Goal: Navigation & Orientation: Find specific page/section

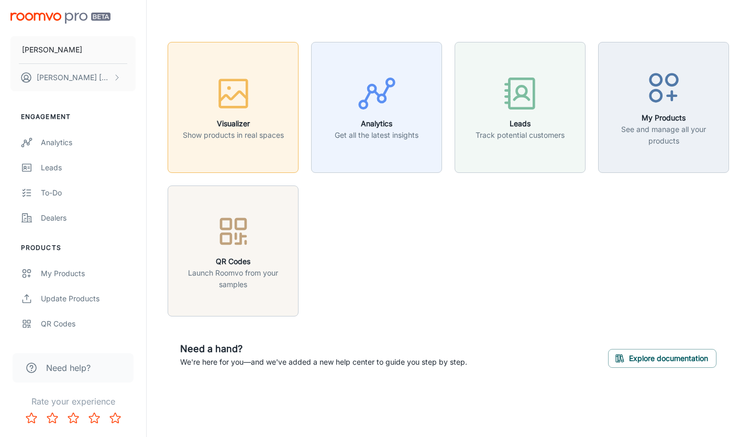
click at [258, 113] on div "button" at bounding box center [233, 95] width 101 height 43
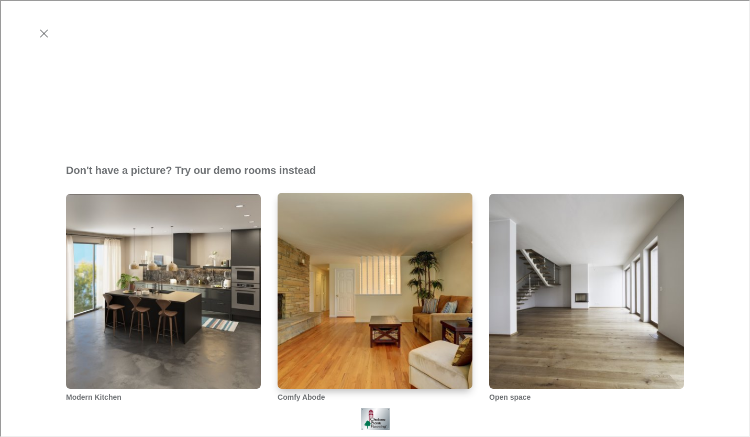
scroll to position [314, 0]
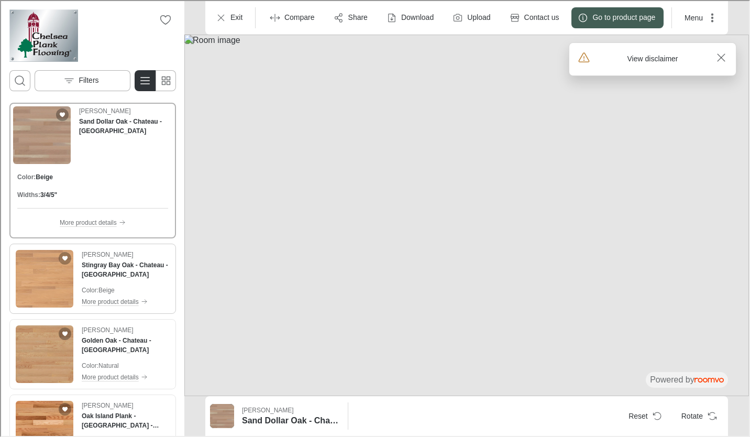
click at [52, 287] on img "See Stingray Bay Oak - Chateau - White Oak in the room" at bounding box center [44, 278] width 58 height 58
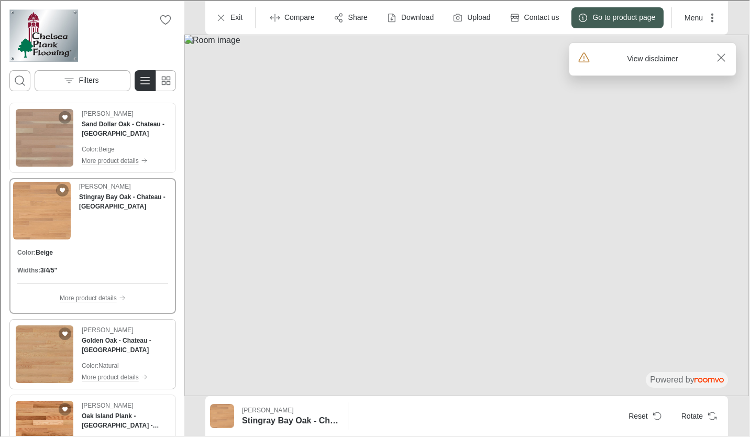
click at [53, 349] on img "See Golden Oak - Chateau - White Oak in the room" at bounding box center [44, 353] width 58 height 58
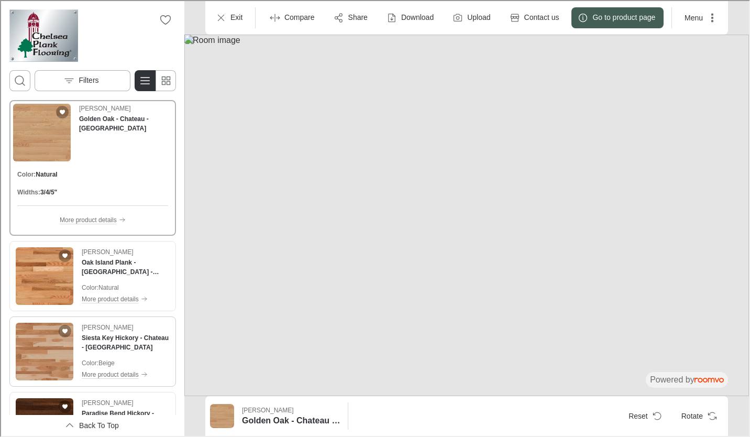
scroll to position [157, 0]
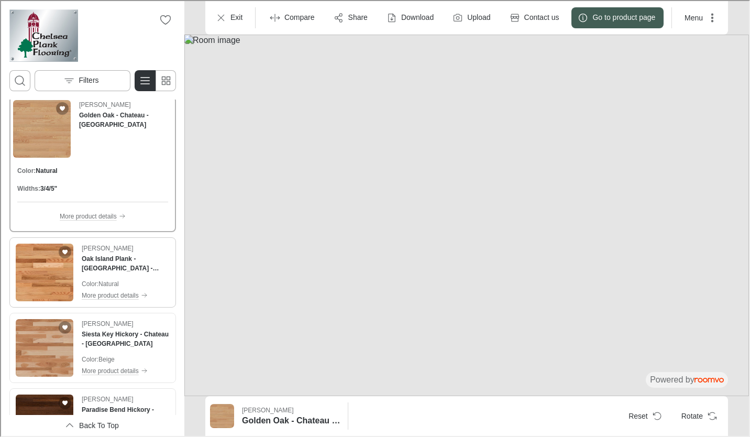
click at [50, 279] on img "See Oak Island Plank - Chateau - White Oak in the room" at bounding box center [44, 272] width 58 height 58
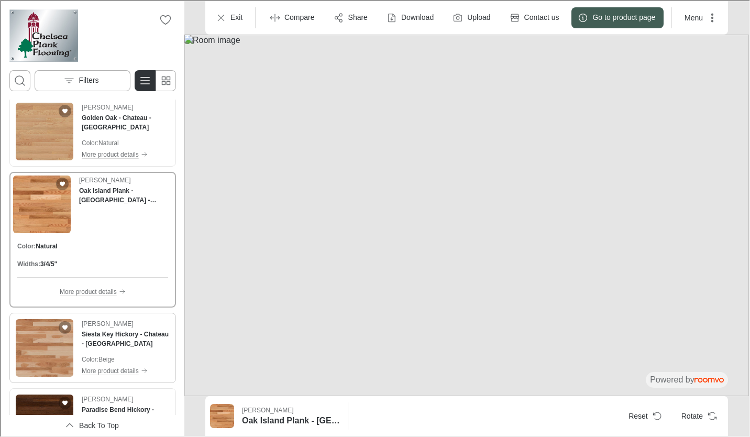
click at [52, 333] on img "See Siesta Key Hickory - Chateau - Hickory in the room" at bounding box center [44, 347] width 58 height 58
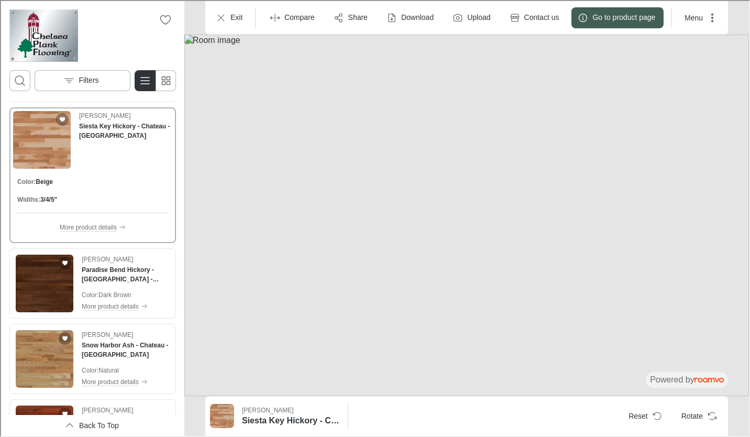
scroll to position [314, 0]
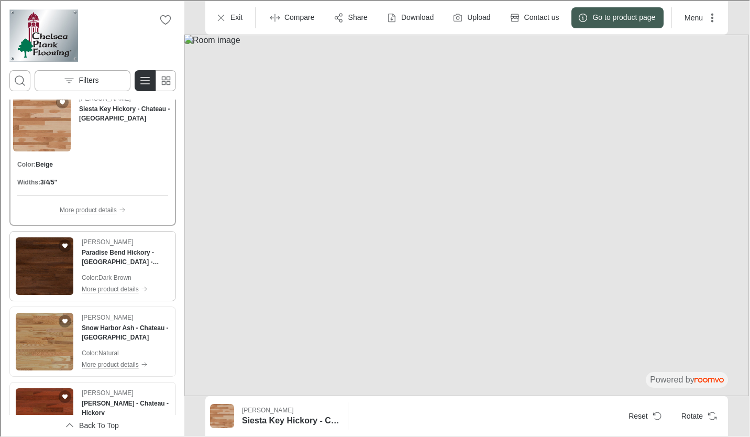
click at [53, 280] on img "See Paradise Bend Hickory - Chateau - Hickory in the room" at bounding box center [44, 265] width 58 height 58
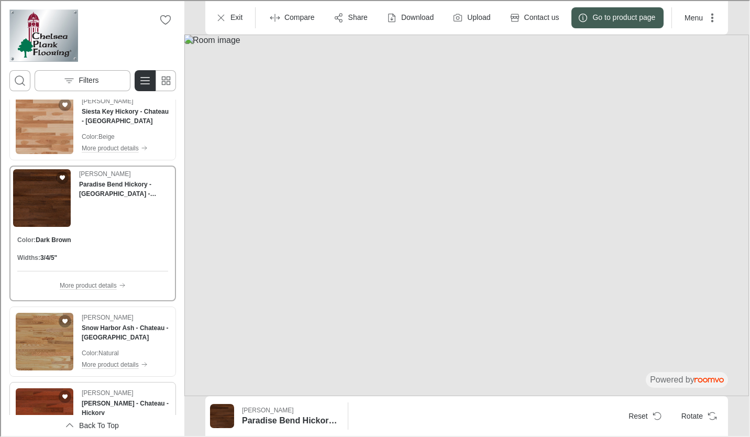
click at [54, 399] on img "See Rosado Hickory - Chateau - Hickory in the room" at bounding box center [44, 416] width 58 height 58
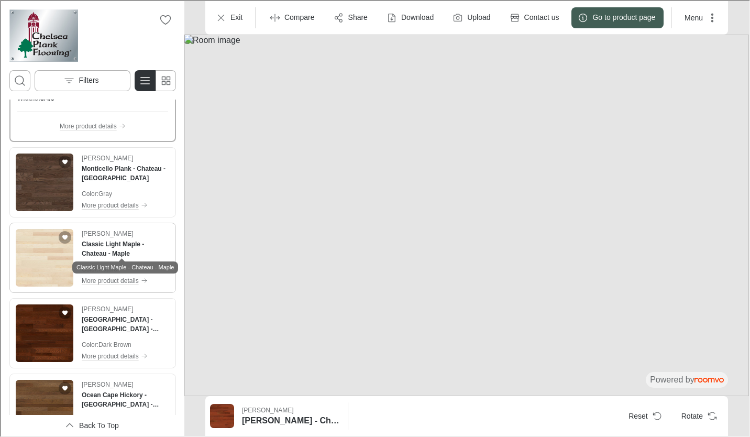
scroll to position [629, 0]
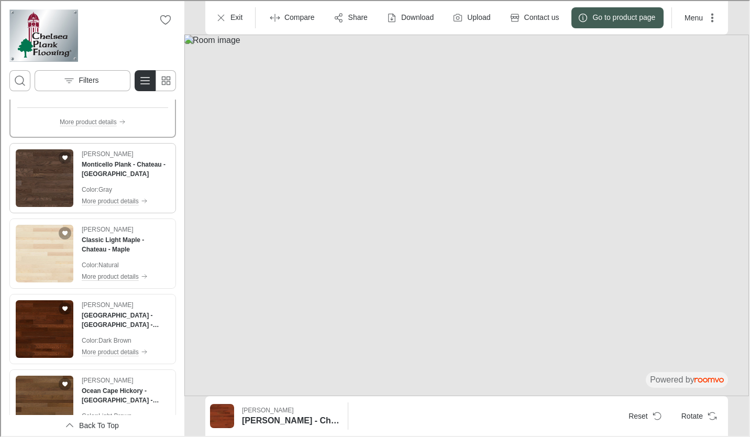
click at [52, 188] on img "See Monticello Plank - Chateau - White Ash in the room" at bounding box center [44, 177] width 58 height 58
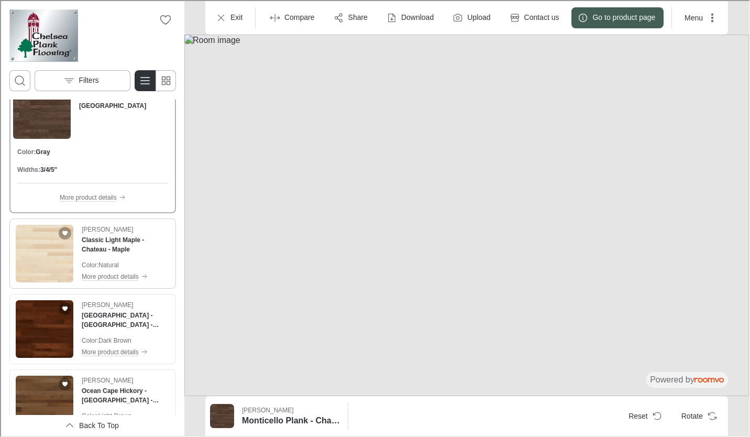
click at [55, 269] on img "See Classic Light Maple - Chateau - Maple in the room" at bounding box center [44, 253] width 58 height 58
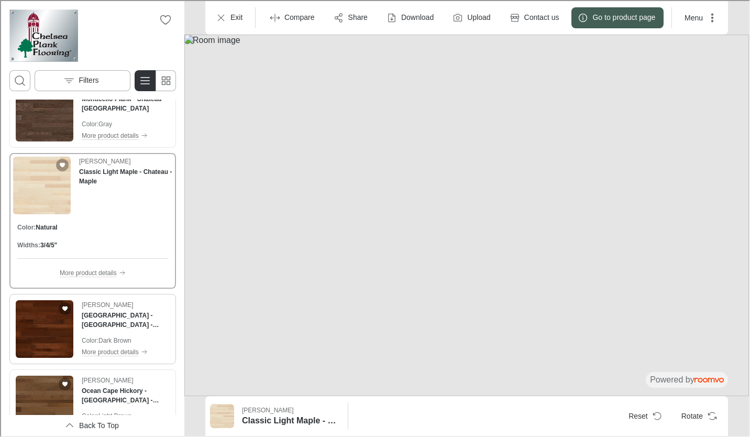
click at [41, 339] on img "See North Bay Hickory - Chateau - Hickory in the room" at bounding box center [44, 328] width 58 height 58
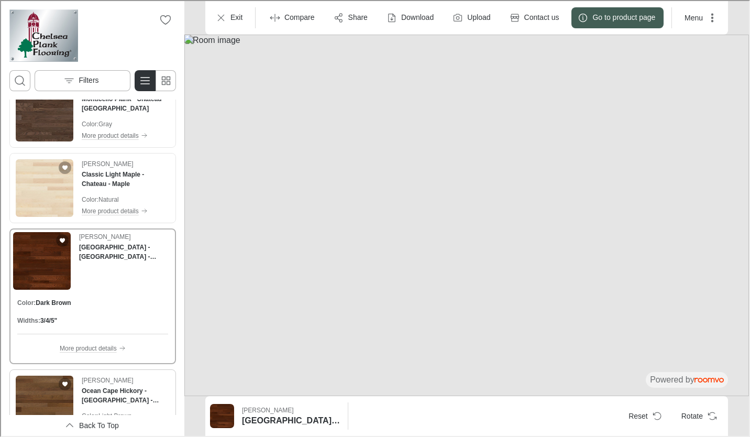
click at [54, 397] on img "See Ocean Cape Hickory - Chateau - Hickory in the room" at bounding box center [44, 403] width 58 height 58
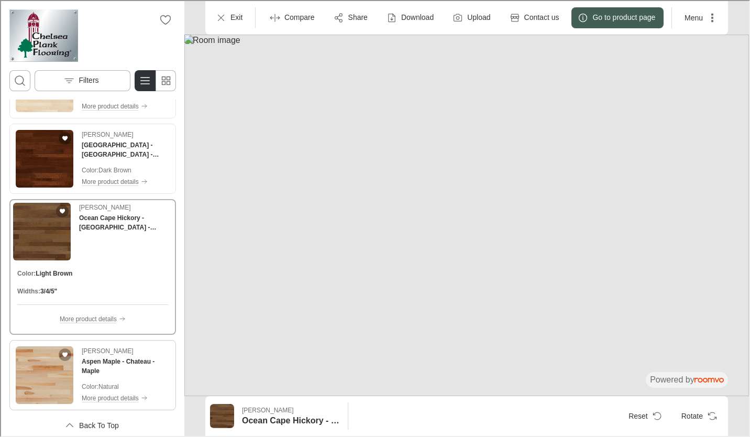
scroll to position [786, 0]
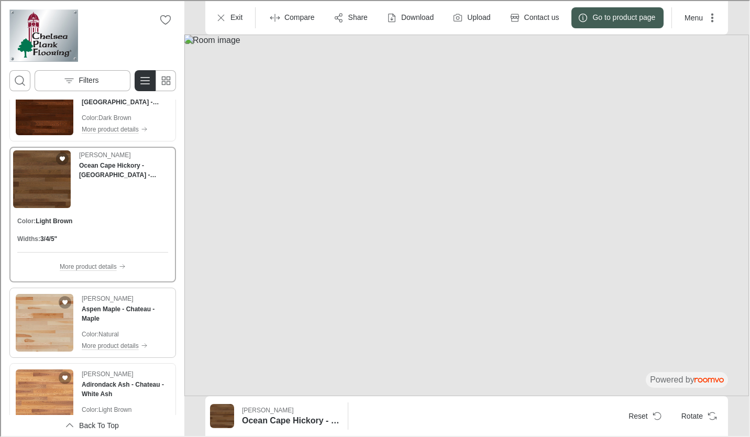
click at [64, 337] on img "See Aspen Maple - Chateau - Maple in the room" at bounding box center [44, 322] width 58 height 58
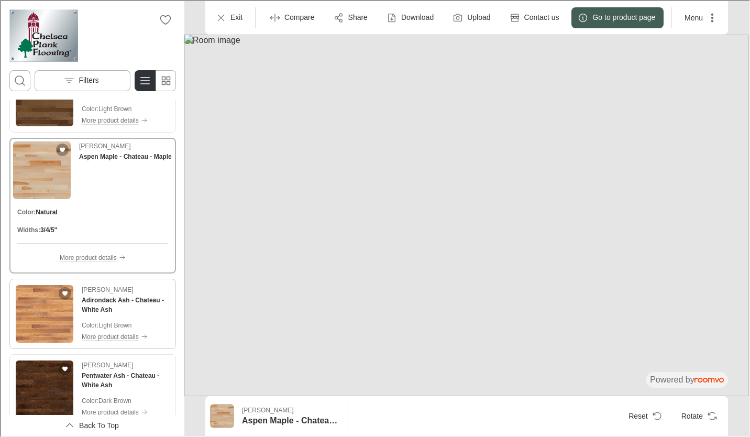
scroll to position [890, 0]
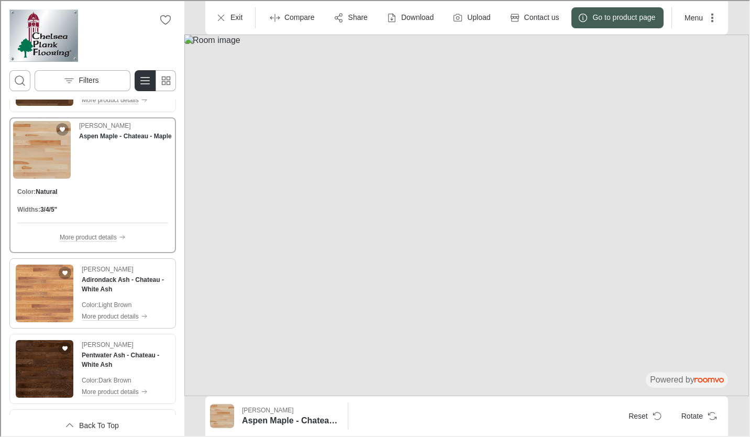
click at [46, 301] on img "See Adirondack Ash - Chateau - White Ash in the room" at bounding box center [44, 292] width 58 height 58
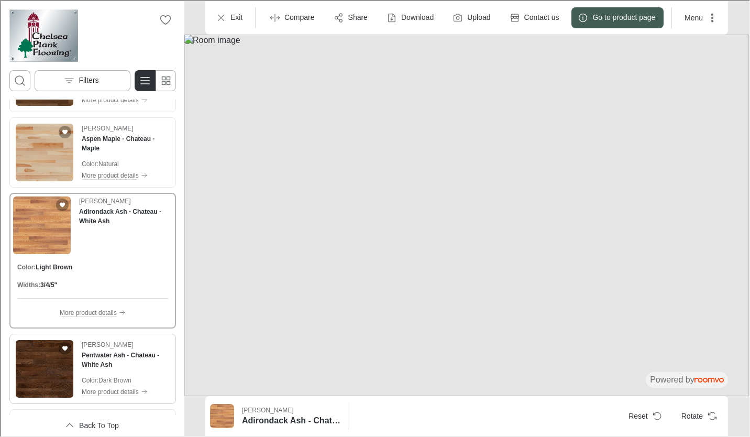
click at [46, 366] on img "See Pentwater Ash - Chateau - White Ash in the room" at bounding box center [44, 368] width 58 height 58
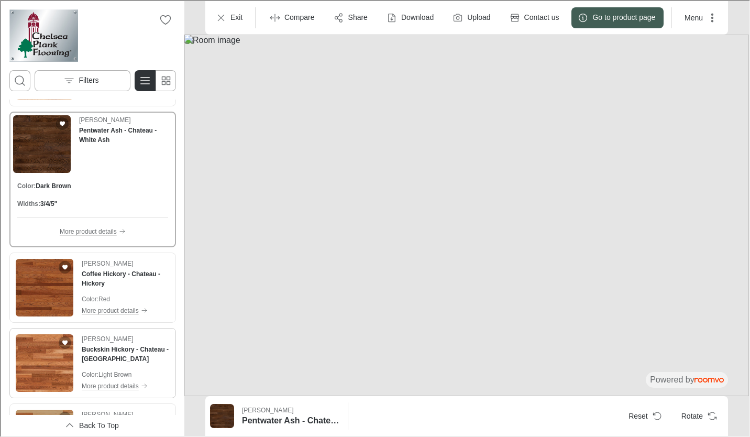
scroll to position [1048, 0]
click at [50, 303] on img "See Coffee Hickory - Chateau - Hickory in the room" at bounding box center [44, 286] width 58 height 58
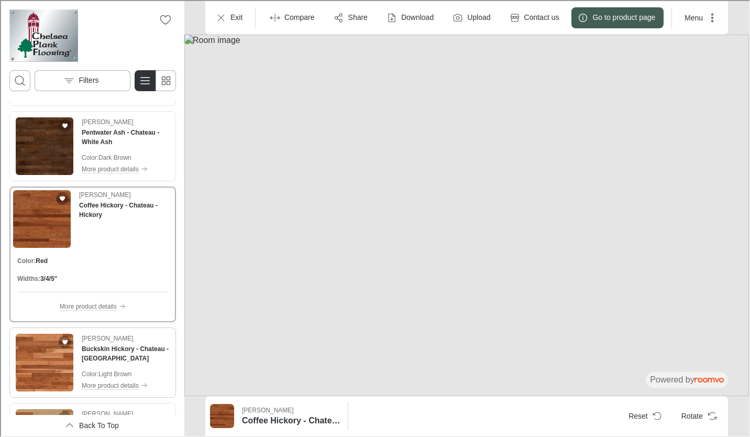
click at [56, 376] on img "See Buckskin Hickory - Chateau - Hickory in the room" at bounding box center [44, 362] width 58 height 58
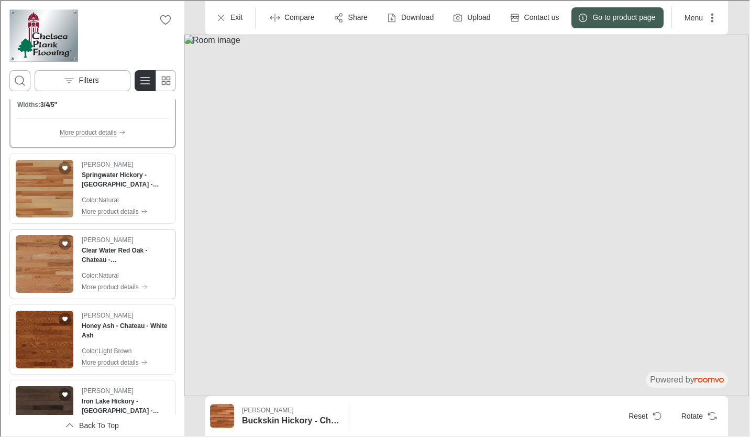
scroll to position [1309, 0]
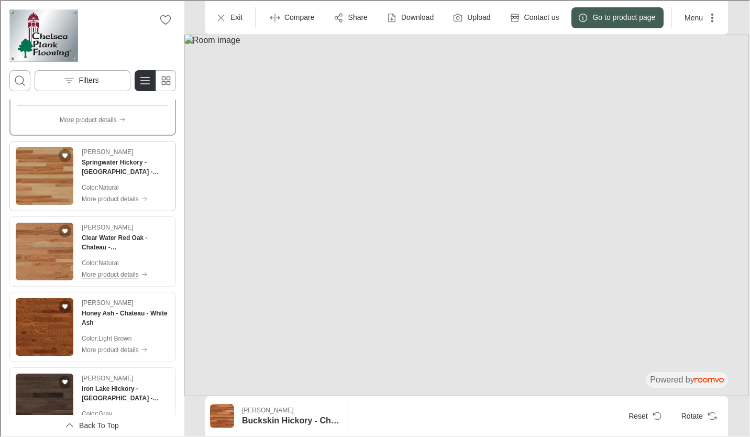
click at [49, 199] on img "See Springwater Hickory - Chateau - Hickory in the room" at bounding box center [44, 175] width 58 height 58
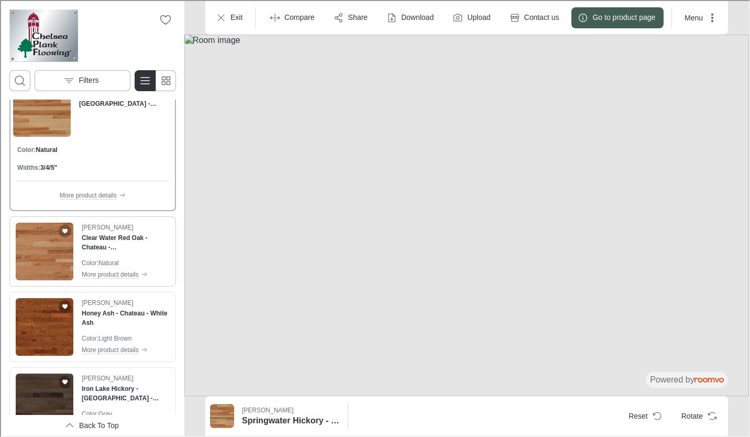
click at [59, 257] on img "See Clear Water Red Oak - Chateau - Red Oak in the room" at bounding box center [44, 251] width 58 height 58
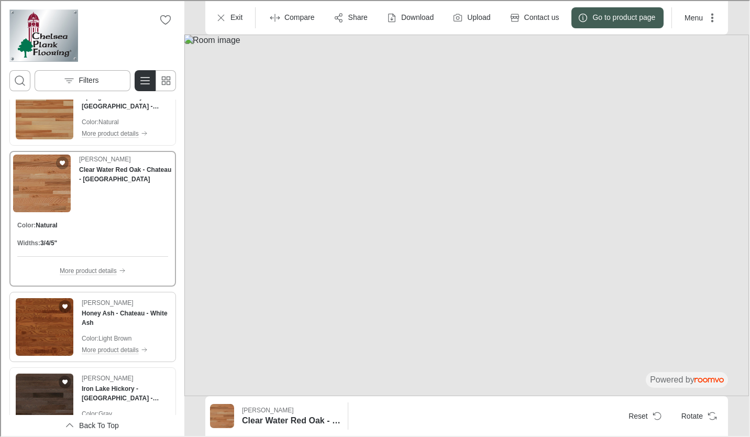
click at [48, 324] on img "See Honey Ash - Chateau - White Ash in the room" at bounding box center [44, 326] width 58 height 58
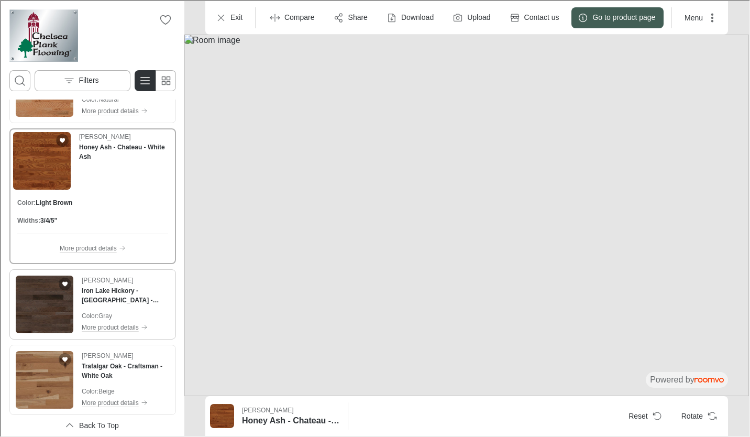
scroll to position [1414, 0]
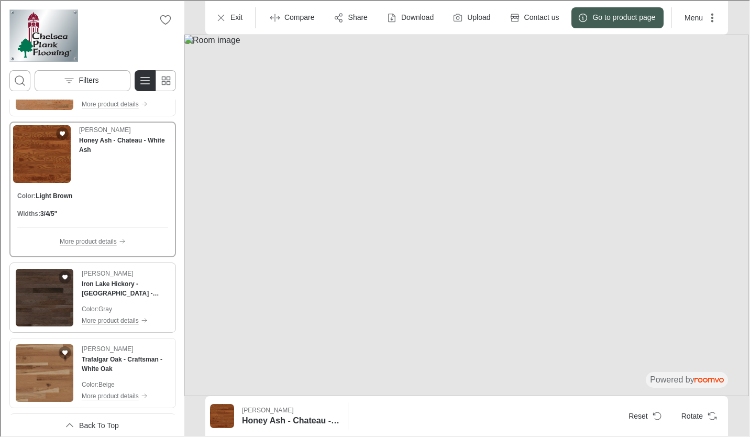
click at [49, 316] on img "See Iron Lake Hickory - Chateau - Hickory in the room" at bounding box center [44, 297] width 58 height 58
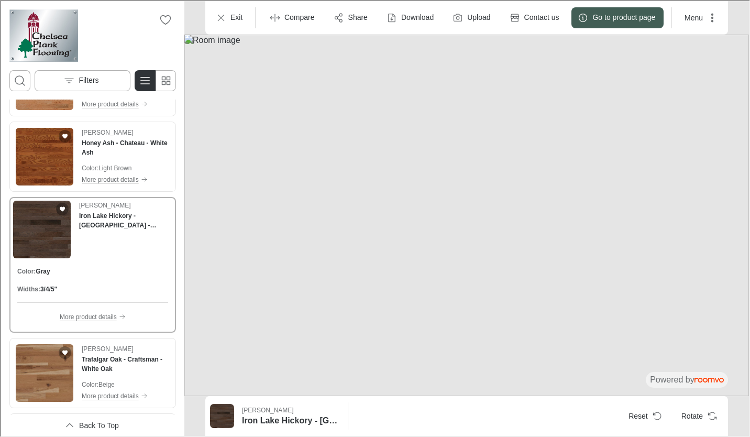
scroll to position [1467, 0]
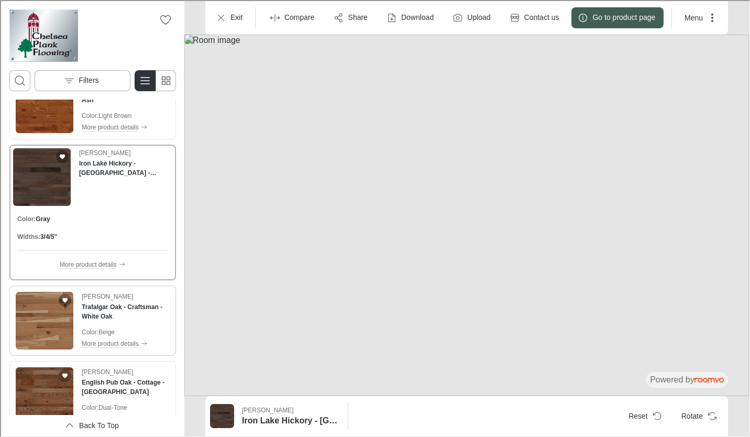
click at [57, 315] on img "See Trafalgar Oak - Craftsman - White Oak in the room" at bounding box center [44, 320] width 58 height 58
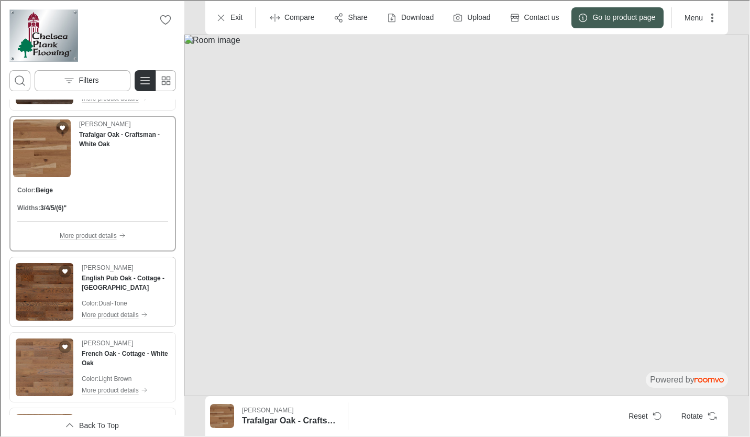
scroll to position [1571, 0]
click at [52, 309] on img "See English Pub Oak - Cottage - White Oak in the room" at bounding box center [44, 290] width 58 height 58
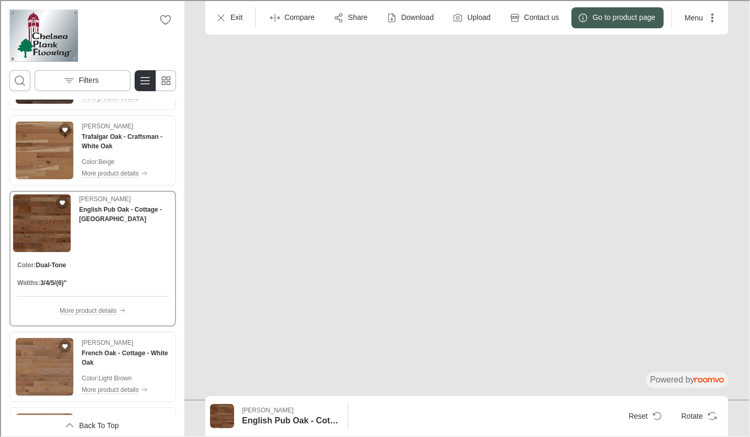
drag, startPoint x: 468, startPoint y: 354, endPoint x: 469, endPoint y: 256, distance: 98.0
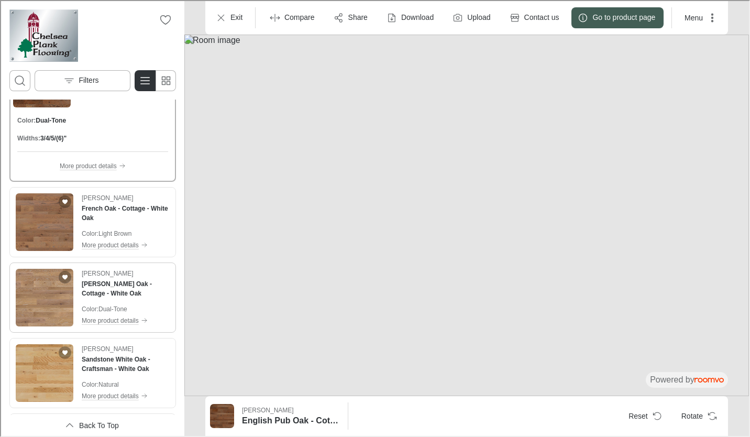
scroll to position [1728, 0]
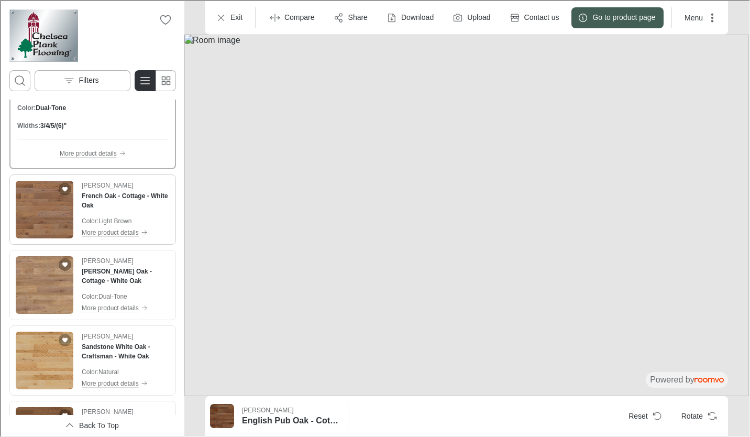
click at [39, 228] on img "See French Oak - Cottage - White Oak in the room" at bounding box center [44, 209] width 58 height 58
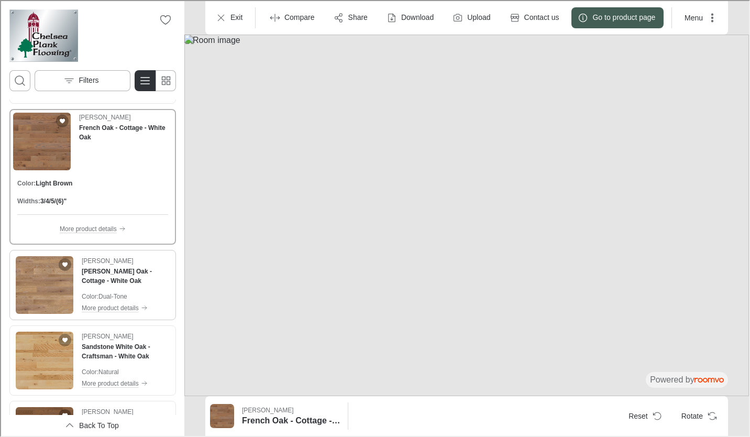
click at [59, 299] on img "See Watson Oak - Cottage - White Oak in the room" at bounding box center [44, 284] width 58 height 58
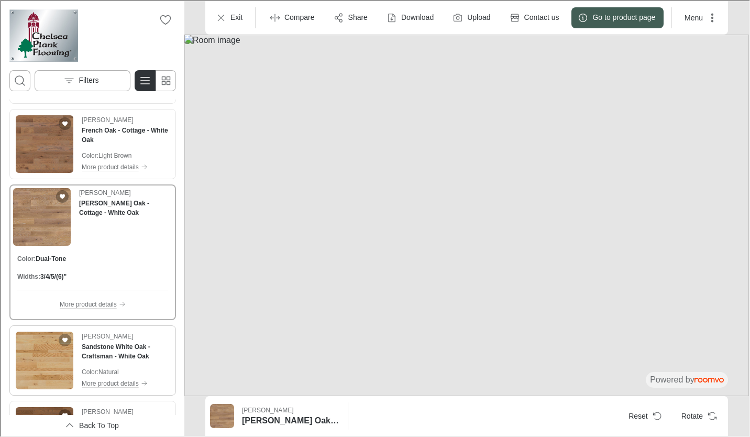
click at [57, 356] on img "See Sandstone White Oak - Craftsman - White Oak in the room" at bounding box center [44, 359] width 58 height 58
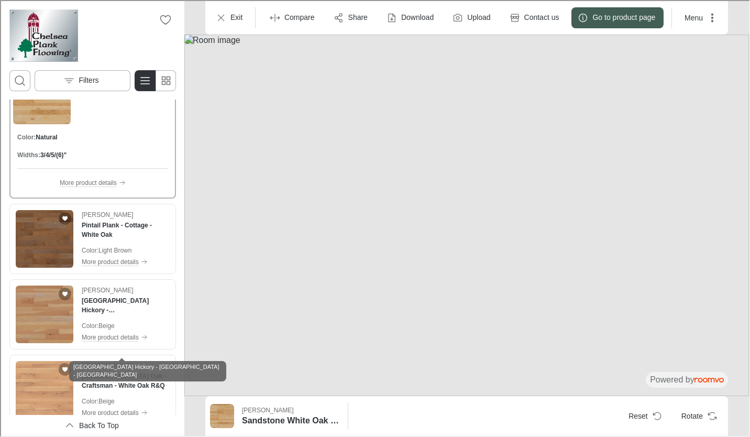
scroll to position [1938, 0]
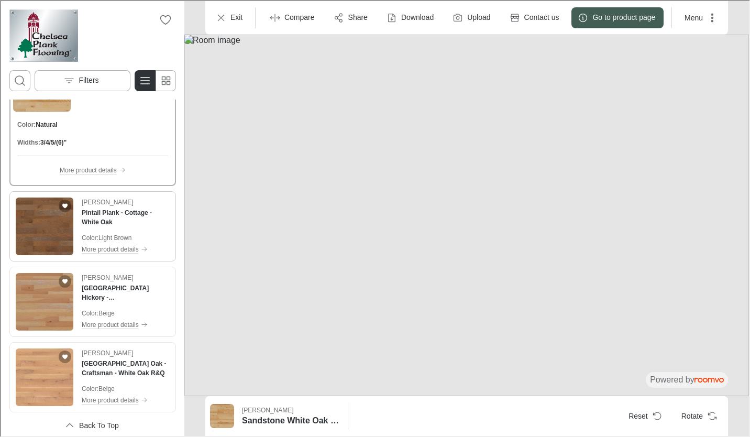
click at [58, 230] on img "See Pintail Plank - Cottage - White Oak in the room" at bounding box center [44, 225] width 58 height 58
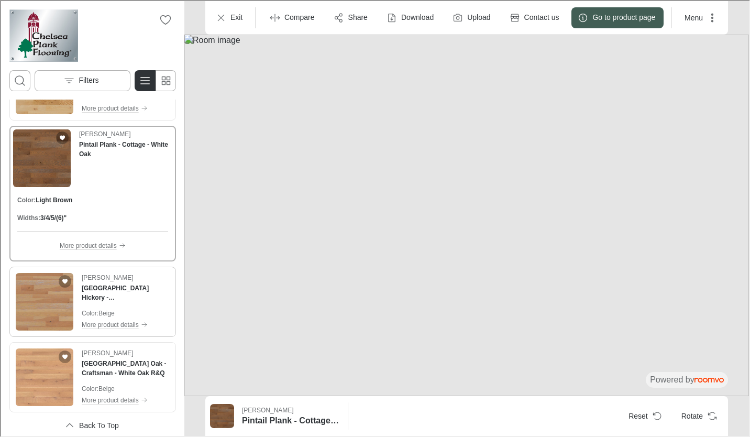
click at [59, 297] on img "See Niagara Falls Hickory - Cottage - Hickory in the room" at bounding box center [44, 301] width 58 height 58
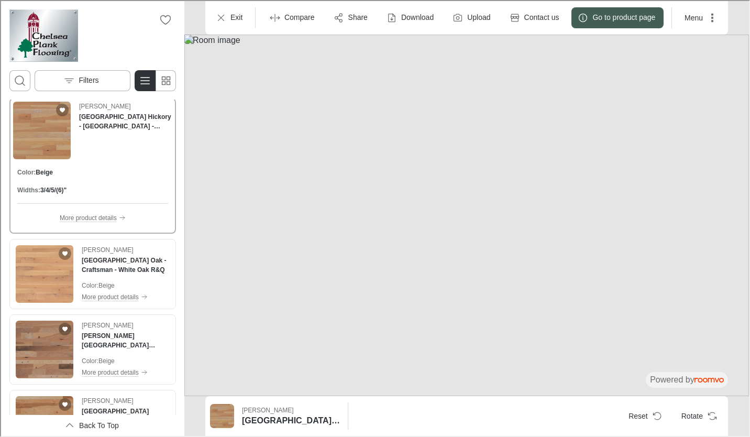
scroll to position [2043, 0]
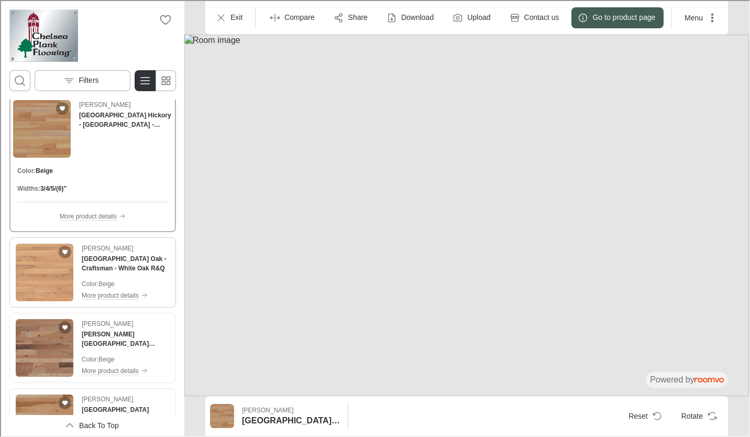
click at [41, 280] on img "See Seaside Heights Oak - Craftsman - White Oak R&Q in the room" at bounding box center [44, 272] width 58 height 58
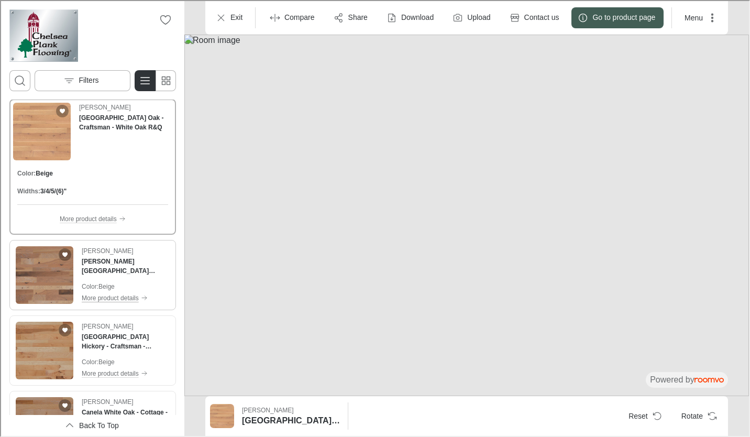
scroll to position [2147, 0]
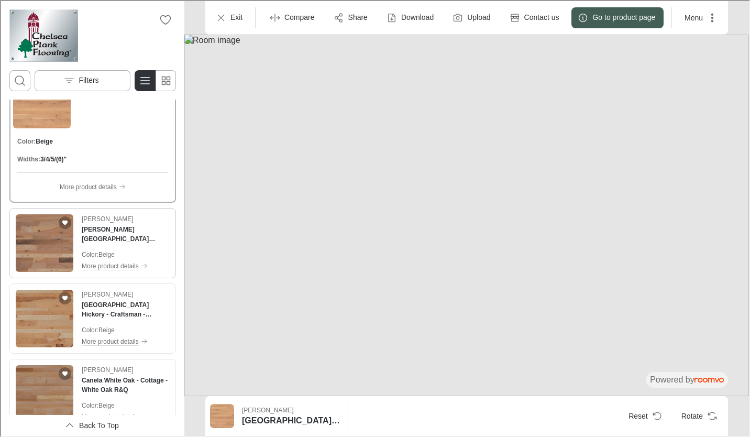
click at [58, 262] on img "See Ridley Creek Plank - Lodge - Hickory in the room" at bounding box center [44, 242] width 58 height 58
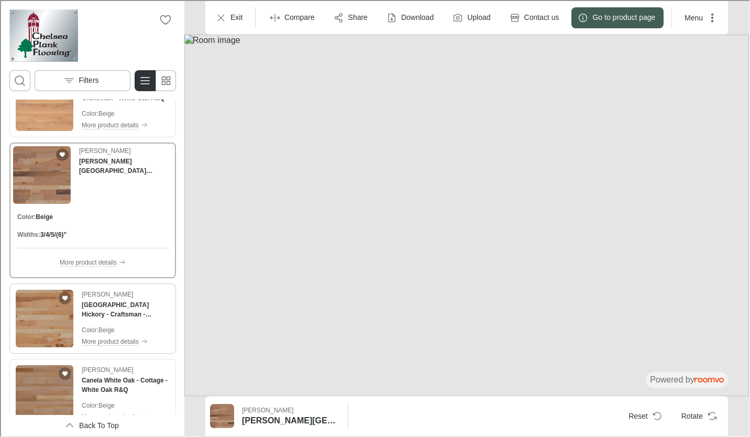
click at [53, 324] on img "See Cathedral Cove Hickory - Craftsman - Hickory in the room" at bounding box center [44, 318] width 58 height 58
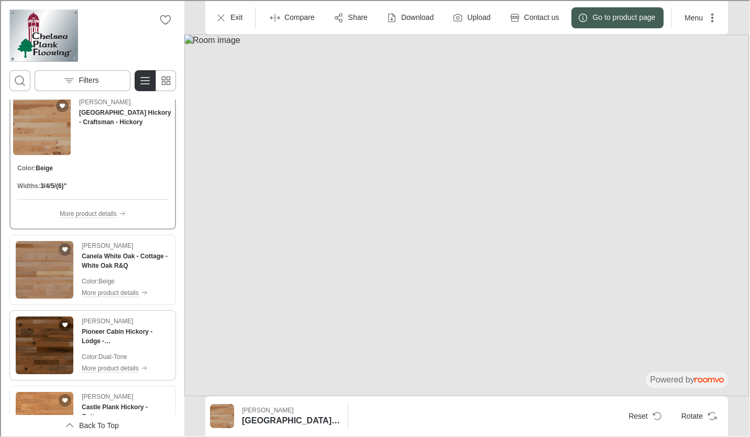
scroll to position [2305, 0]
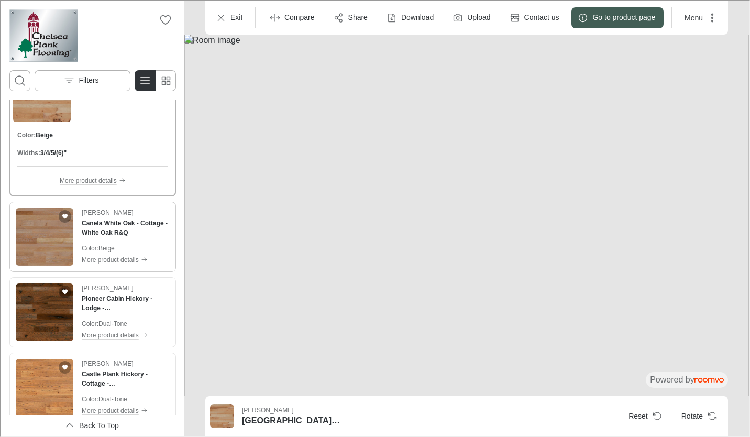
click at [50, 250] on img "See Canela White Oak - Cottage - White Oak R&Q in the room" at bounding box center [44, 236] width 58 height 58
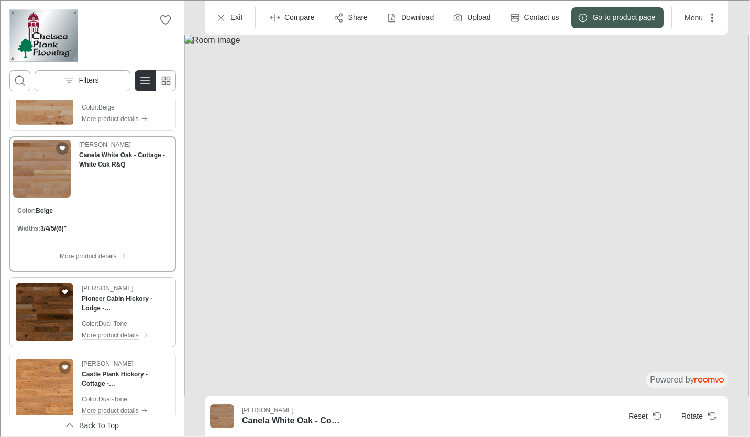
click at [52, 329] on img "See Pioneer Cabin Hickory - Lodge - Hickory in the room" at bounding box center [44, 311] width 58 height 58
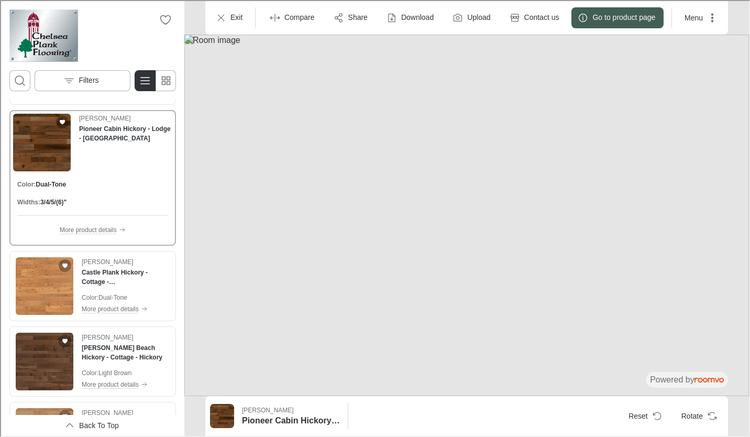
scroll to position [2409, 0]
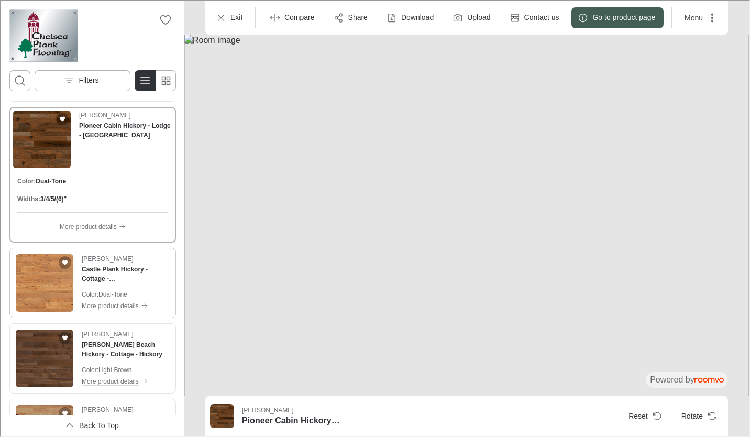
click at [43, 291] on img "See Castle Plank Hickory - Cottage - Hickory in the room" at bounding box center [44, 282] width 58 height 58
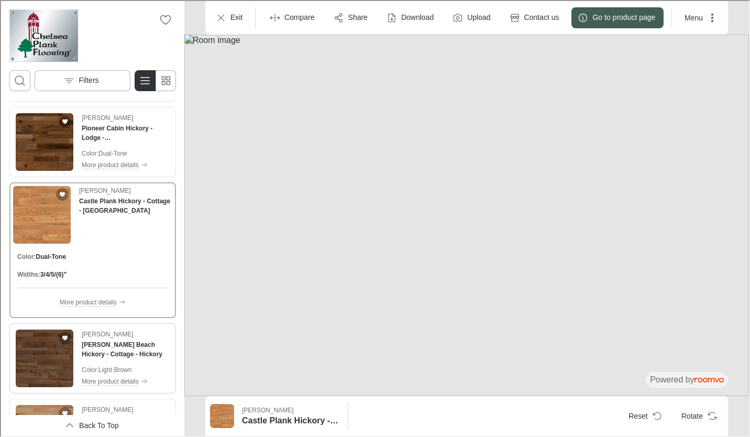
click at [35, 348] on img "See Cannon Beach Hickory - Cottage - Hickory in the room" at bounding box center [44, 357] width 58 height 58
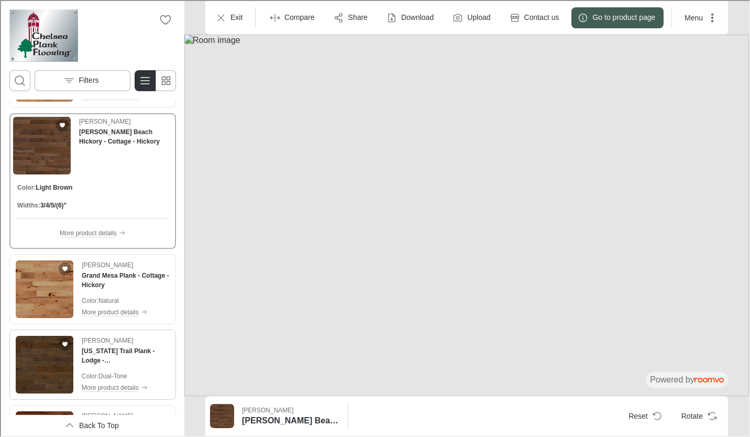
scroll to position [2566, 0]
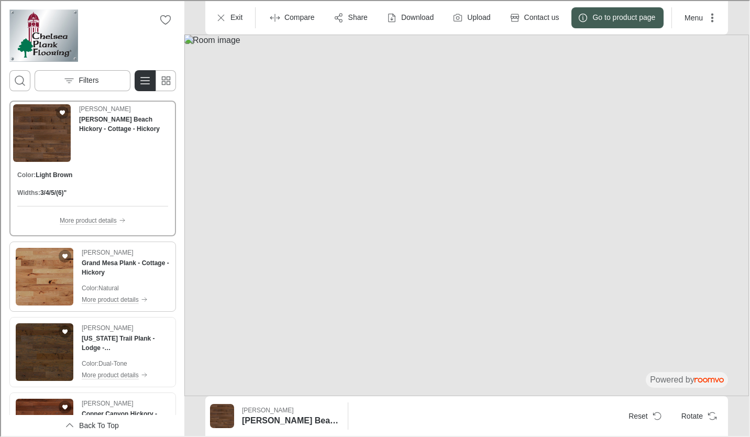
click at [47, 297] on img "See Grand Mesa Plank - Cottage - Hickory in the room" at bounding box center [44, 276] width 58 height 58
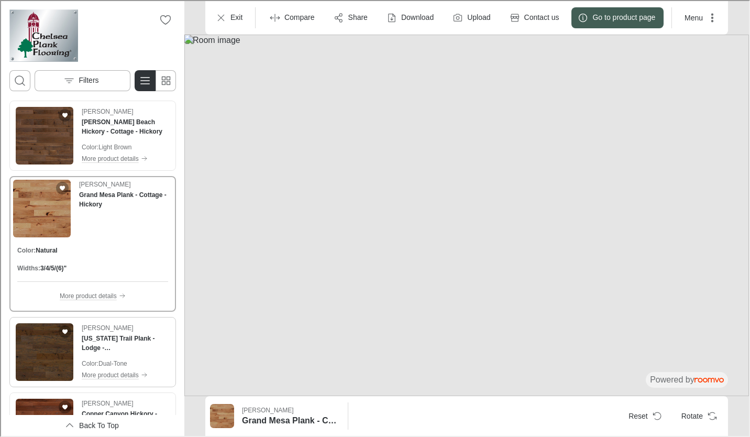
click at [54, 349] on img "See Oregon Trail Plank - Lodge - Hickory in the room" at bounding box center [44, 351] width 58 height 58
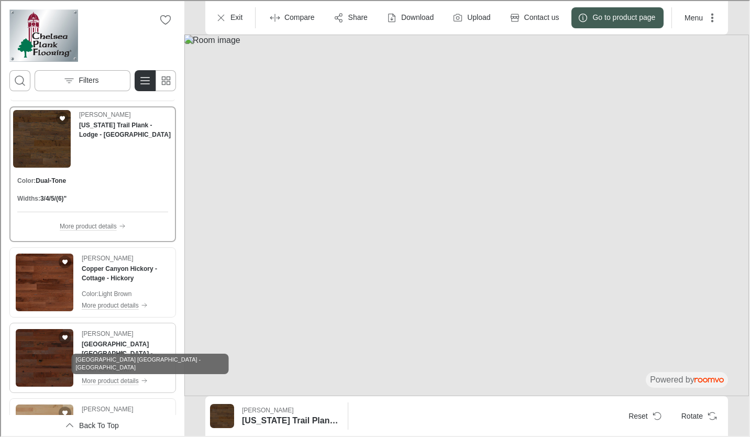
scroll to position [2724, 0]
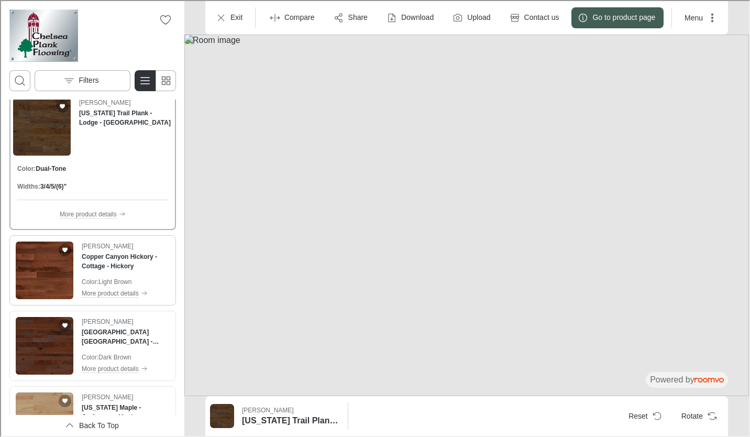
click at [63, 284] on img "See Copper Canyon Hickory - Cottage - Hickory in the room" at bounding box center [44, 269] width 58 height 58
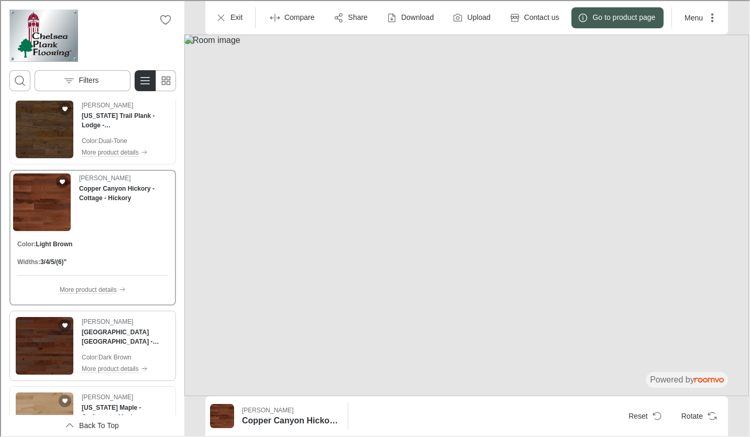
click at [59, 339] on img "See Eagle Junction Plank - Lodge - Hickory in the room" at bounding box center [44, 345] width 58 height 58
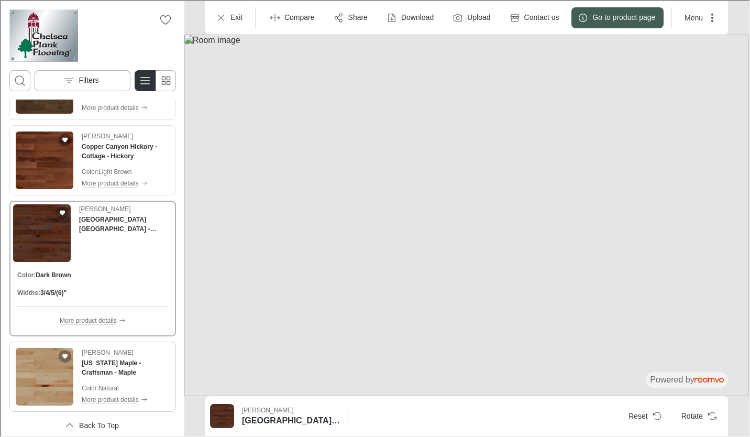
scroll to position [2828, 0]
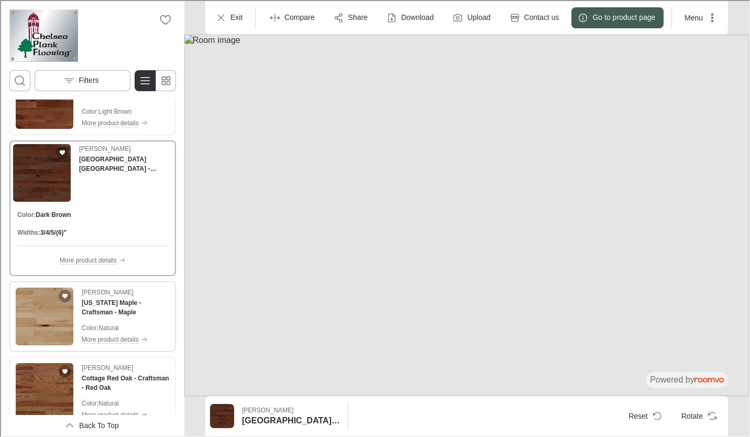
click at [62, 334] on img "See Michigan Maple - Craftsman - Maple in the room" at bounding box center [44, 316] width 58 height 58
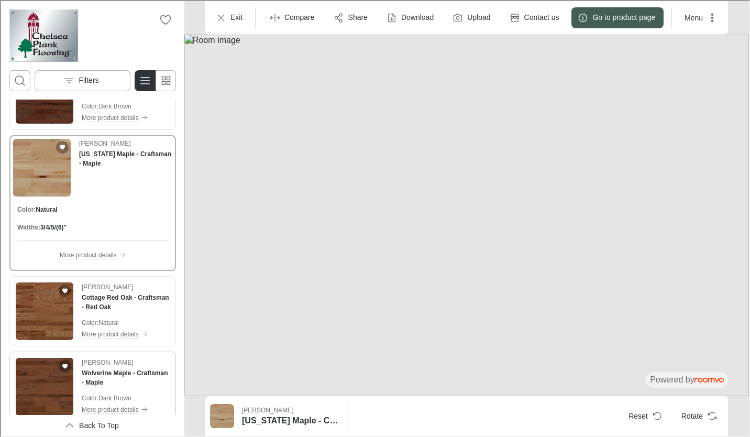
scroll to position [2933, 0]
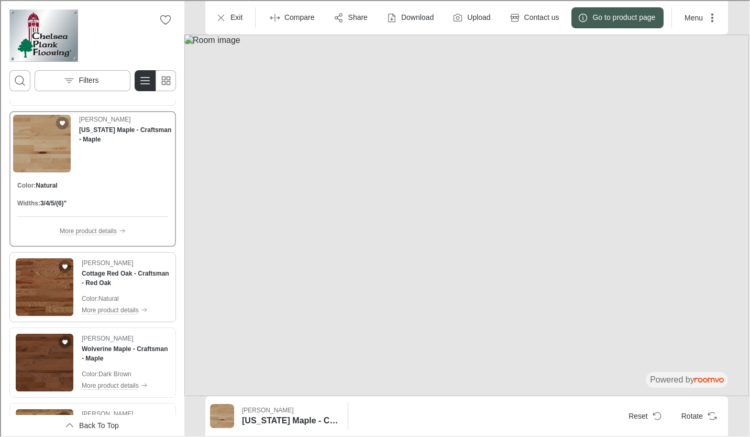
click at [37, 305] on img "See Cottage Red Oak - Craftsman - Red Oak in the room" at bounding box center [44, 286] width 58 height 58
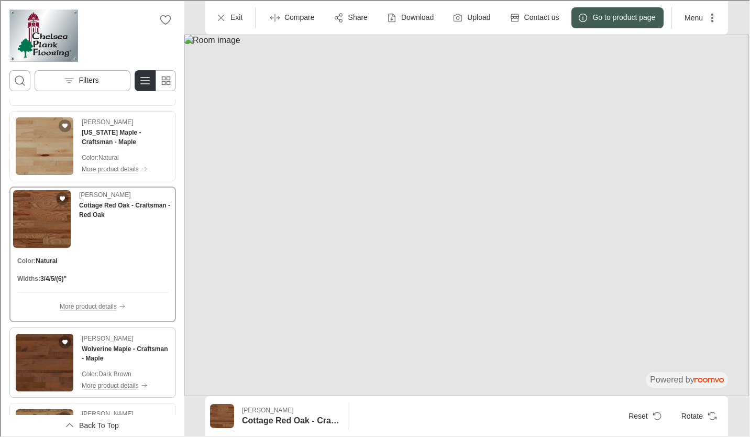
click at [44, 351] on img "See Wolverine Maple - Craftsman - Maple in the room" at bounding box center [44, 362] width 58 height 58
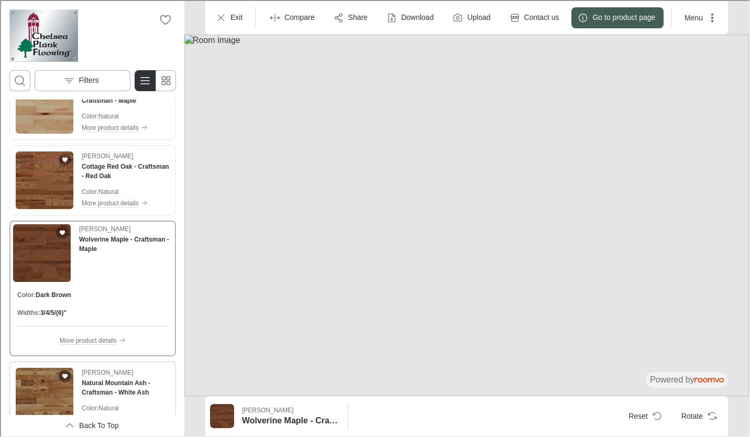
scroll to position [3038, 0]
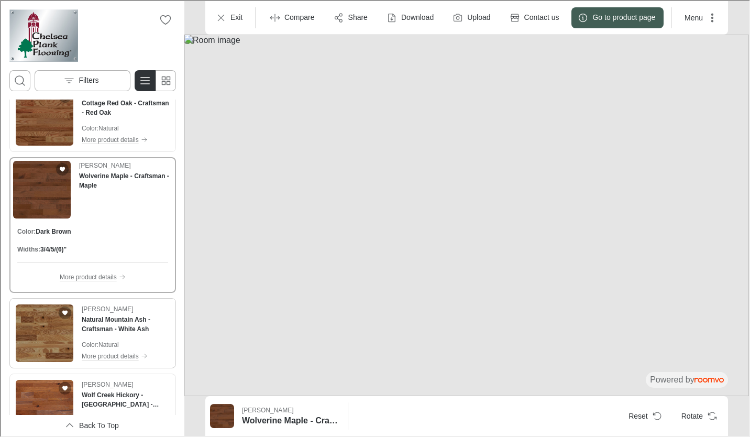
click at [64, 348] on img "See Natural Mountain Ash - Craftsman - White Ash in the room" at bounding box center [44, 332] width 58 height 58
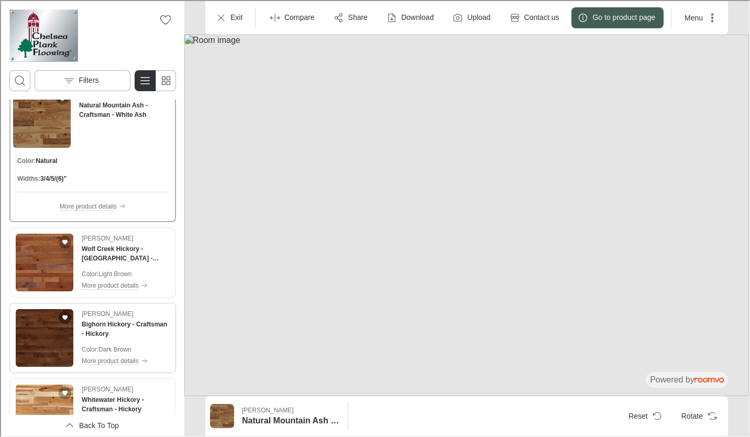
scroll to position [3195, 0]
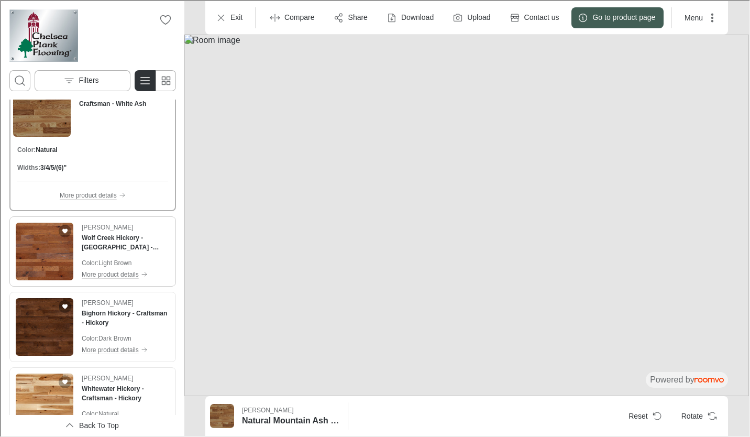
click at [54, 270] on img "See Wolf Creek Hickory - Cottage - Hickory in the room" at bounding box center [44, 251] width 58 height 58
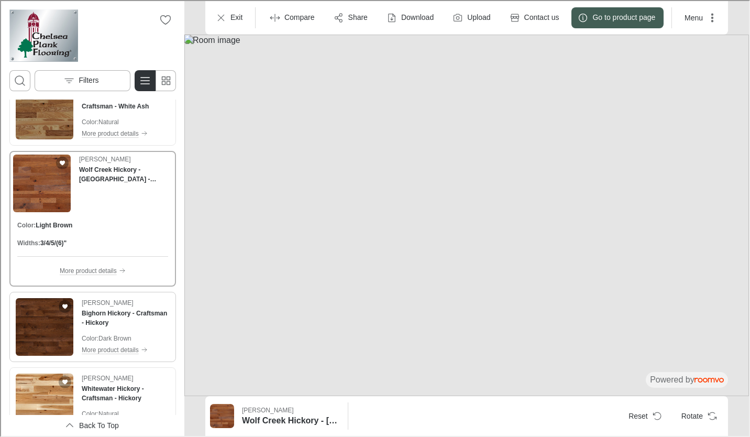
click at [63, 328] on img "See Bighorn Hickory - Craftsman - Hickory in the room" at bounding box center [44, 326] width 58 height 58
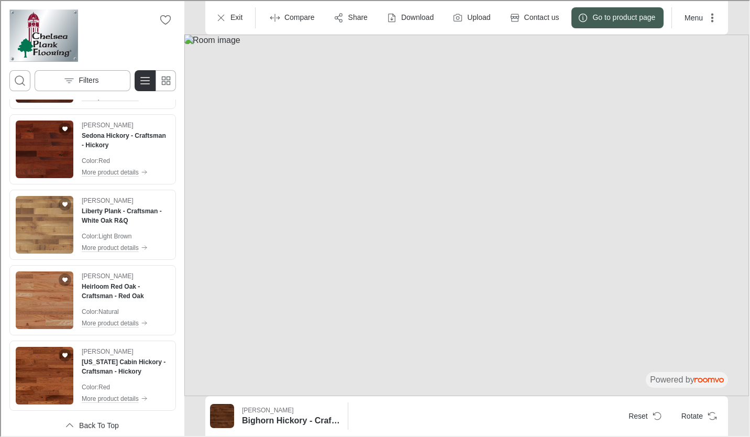
scroll to position [4122, 0]
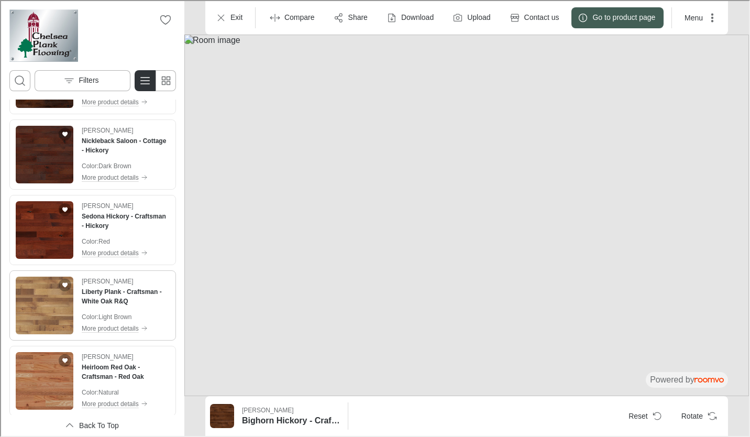
click at [57, 321] on img "See Liberty Plank - Craftsman - White Oak R&Q in the room" at bounding box center [44, 305] width 58 height 58
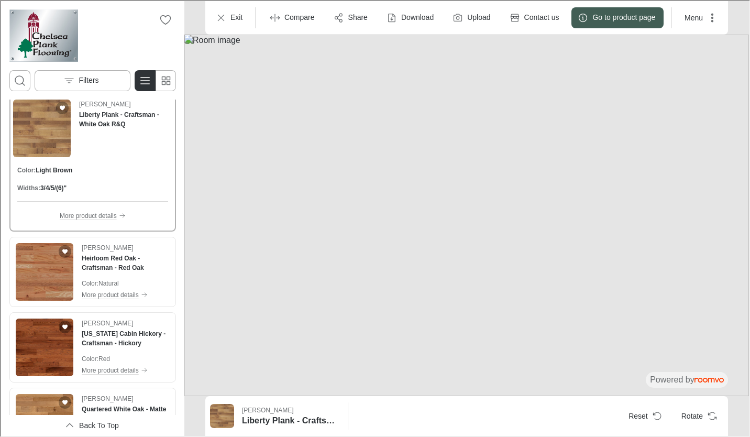
scroll to position [4266, 0]
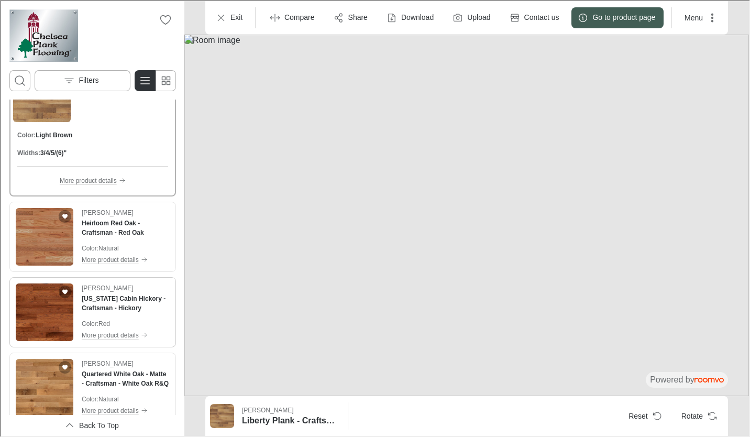
click at [51, 318] on img "See Montana Cabin Hickory - Craftsman - Hickory in the room" at bounding box center [44, 311] width 58 height 58
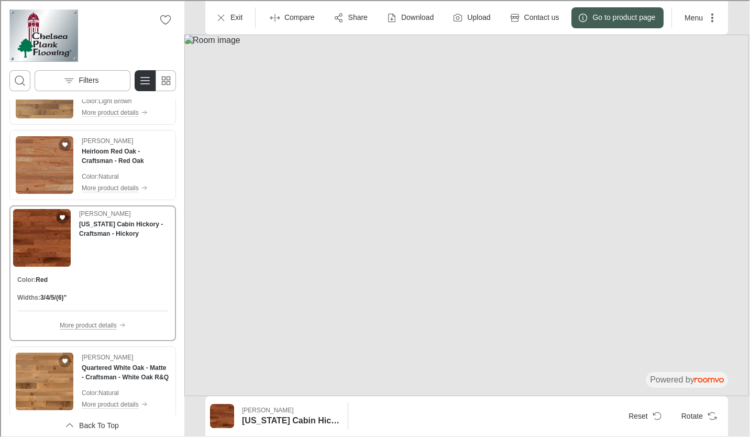
scroll to position [4279, 0]
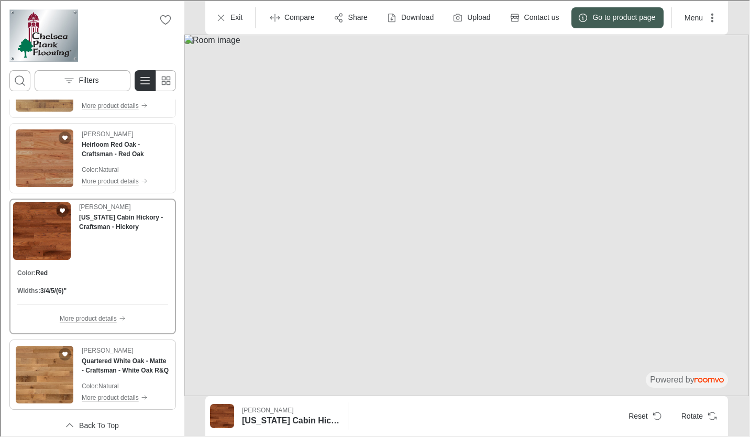
click at [39, 354] on img "See Quartered White Oak - Matte - Craftsman - White Oak R&Q in the room" at bounding box center [44, 374] width 58 height 58
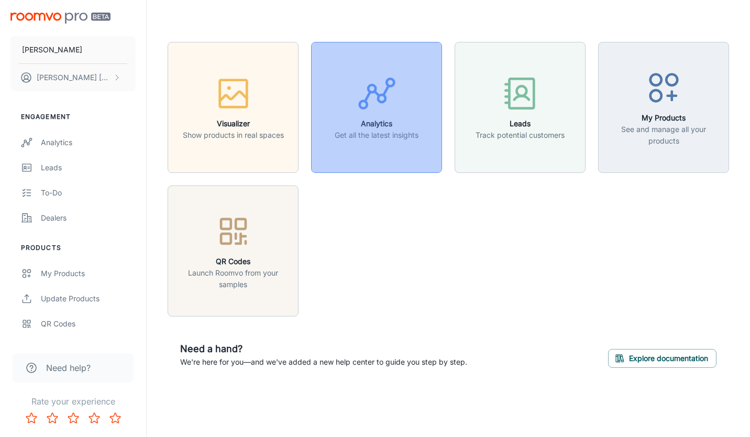
click at [349, 155] on button "Analytics Get all the latest insights" at bounding box center [376, 107] width 131 height 131
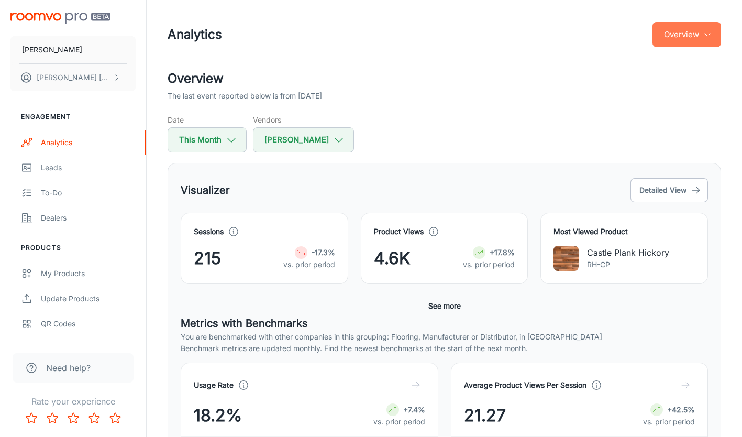
click at [701, 36] on button "Overview" at bounding box center [687, 34] width 69 height 25
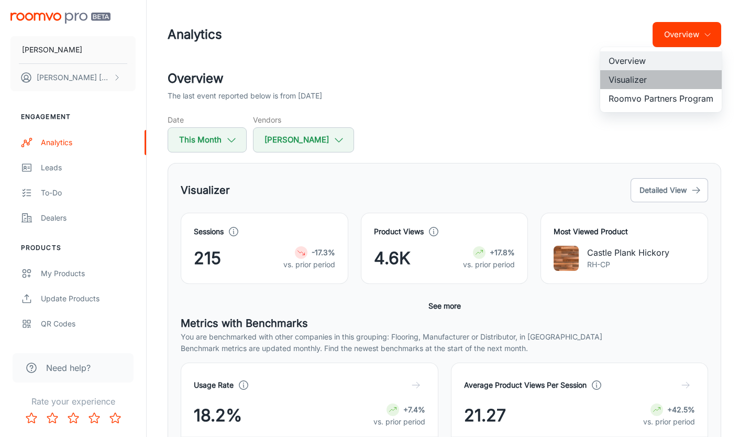
click at [667, 81] on li "Visualizer" at bounding box center [661, 79] width 122 height 19
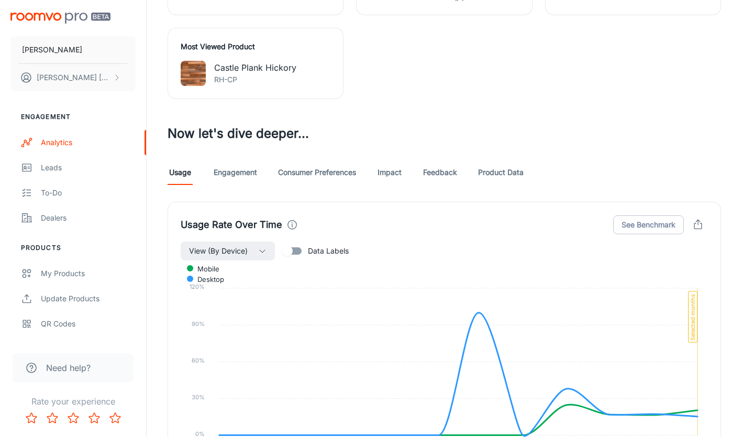
scroll to position [524, 0]
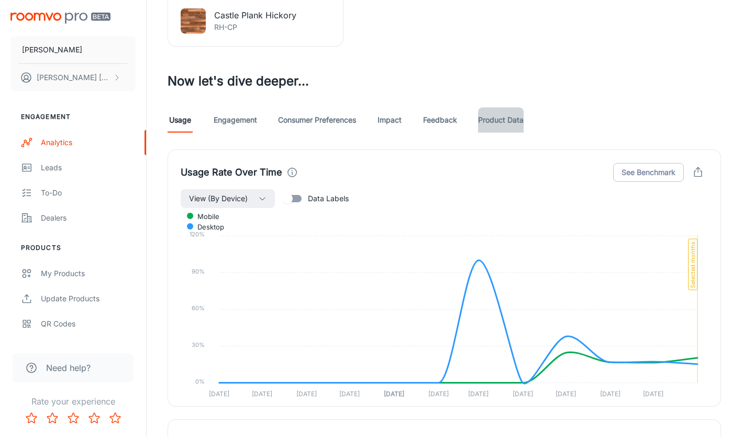
click at [520, 121] on link "Product Data" at bounding box center [501, 119] width 46 height 25
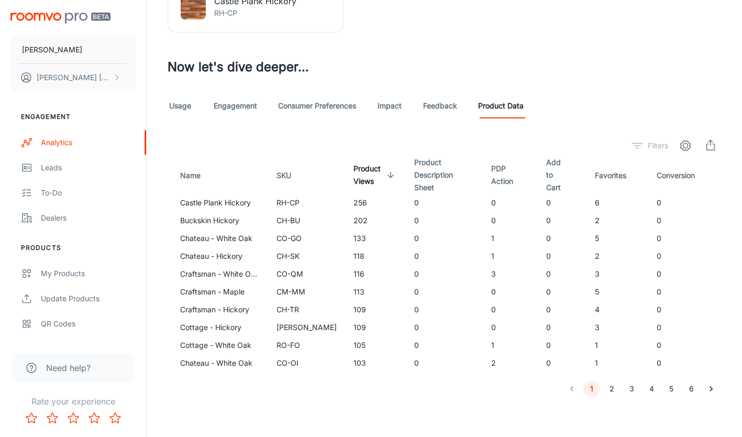
scroll to position [540, 0]
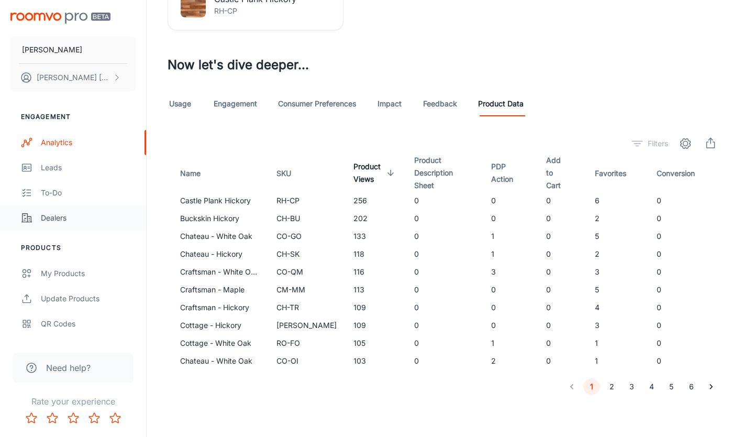
click at [63, 219] on div "Dealers" at bounding box center [88, 218] width 95 height 12
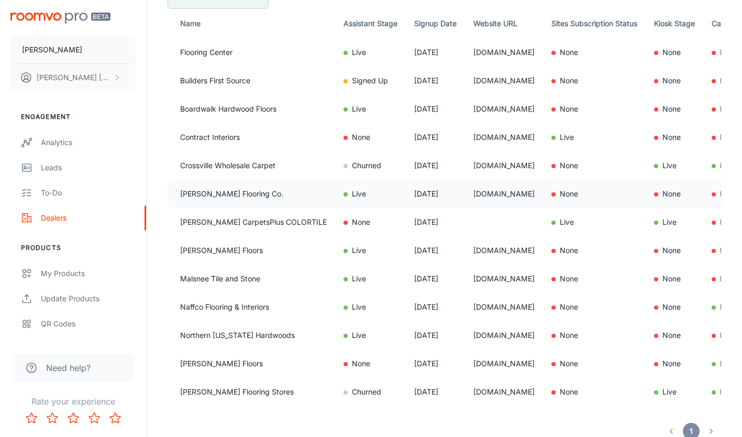
scroll to position [56, 0]
